Goal: Check status

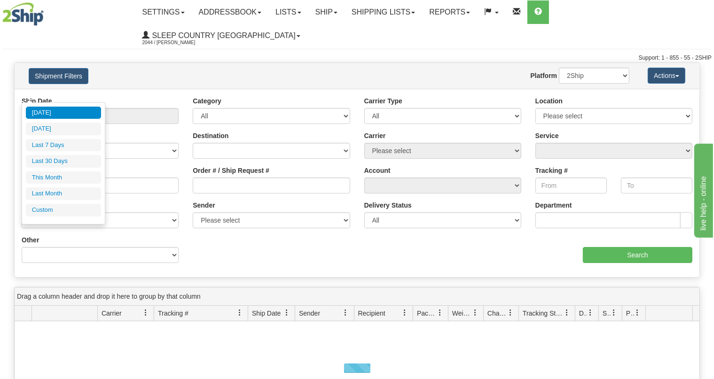
click at [70, 163] on li "Last 30 Days" at bounding box center [63, 161] width 75 height 13
type input "From [DATE] To [DATE]"
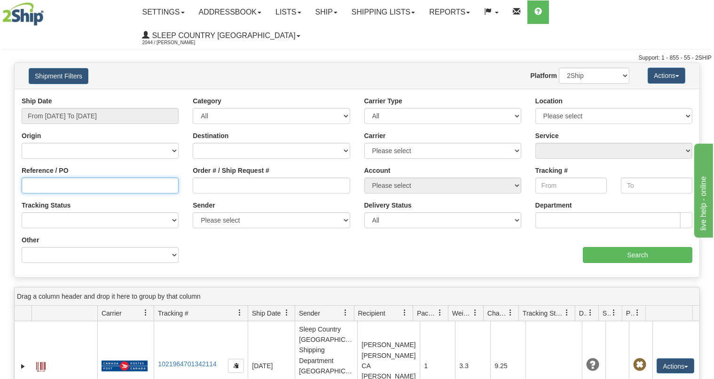
click at [92, 178] on input "Reference / PO" at bounding box center [100, 186] width 157 height 16
paste input "9000I045494"
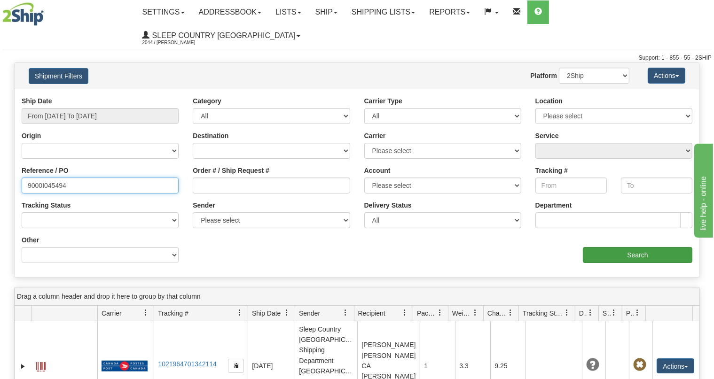
type input "9000I045494"
click at [609, 247] on input "Search" at bounding box center [638, 255] width 110 height 16
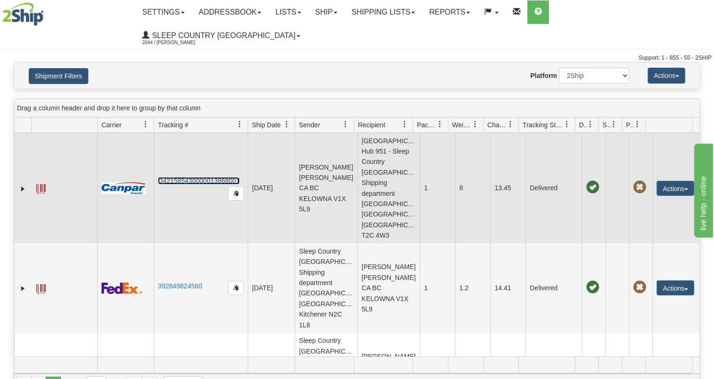
click at [197, 177] on link "D421585430000013868001" at bounding box center [199, 181] width 82 height 8
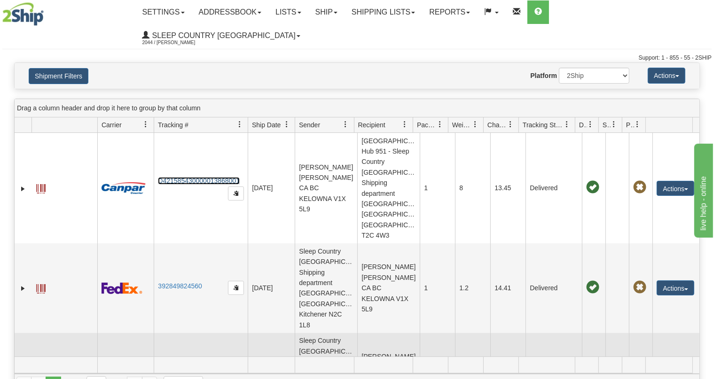
click at [200, 333] on td "D421585430000013648001" at bounding box center [201, 377] width 94 height 89
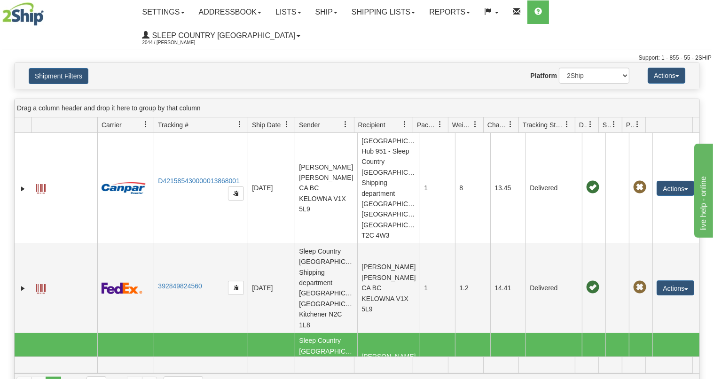
click at [175, 367] on link "D421585430000013648001" at bounding box center [199, 371] width 82 height 8
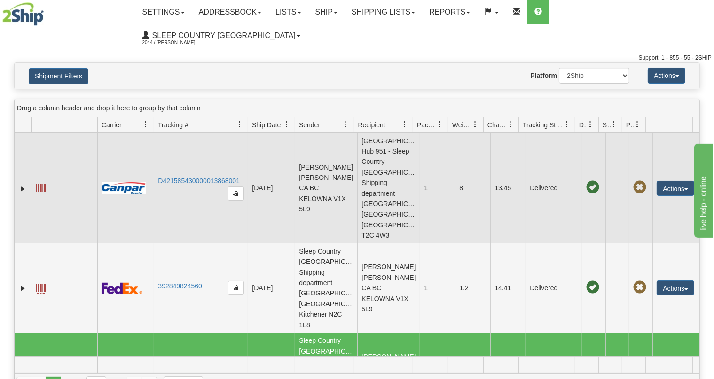
click at [402, 133] on td "[GEOGRAPHIC_DATA] Hub 951 - Sleep Country [GEOGRAPHIC_DATA] Shipping department…" at bounding box center [388, 188] width 63 height 110
